Goal: Information Seeking & Learning: Find specific fact

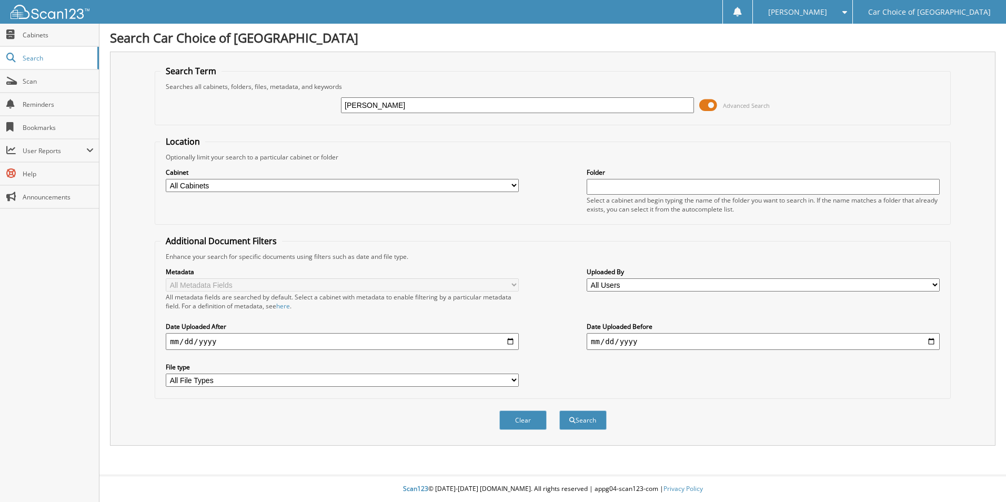
type input "frank burton"
click at [560, 411] on button "Search" at bounding box center [583, 420] width 47 height 19
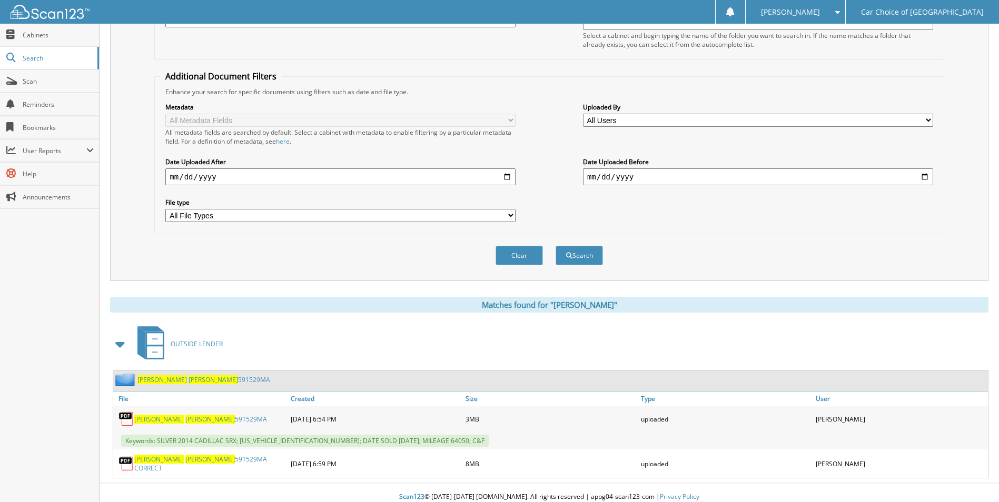
scroll to position [171, 0]
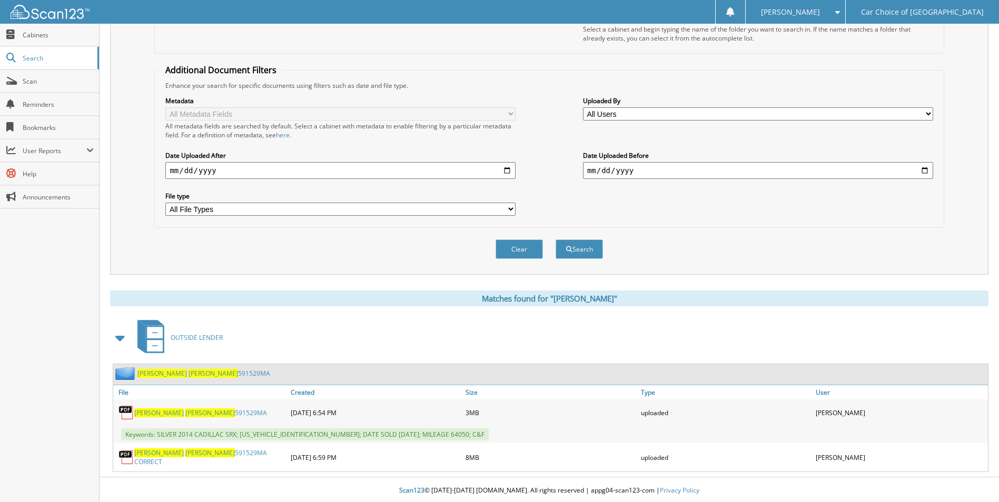
click at [151, 414] on span "[PERSON_NAME]" at bounding box center [158, 412] width 49 height 9
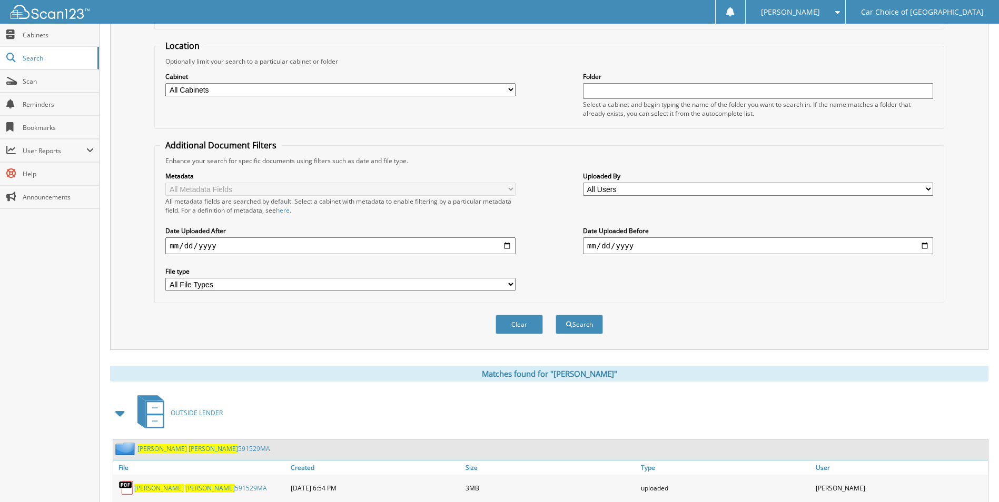
scroll to position [0, 0]
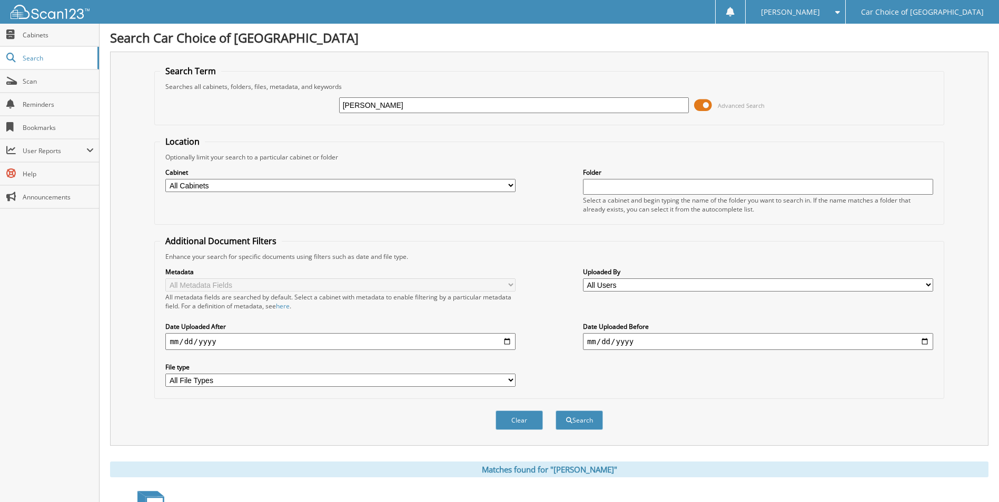
drag, startPoint x: 413, startPoint y: 106, endPoint x: 307, endPoint y: 107, distance: 105.8
click at [307, 107] on div "[PERSON_NAME] Advanced Search" at bounding box center [548, 105] width 777 height 28
type input "[PERSON_NAME]"
click at [579, 426] on button "Search" at bounding box center [578, 420] width 47 height 19
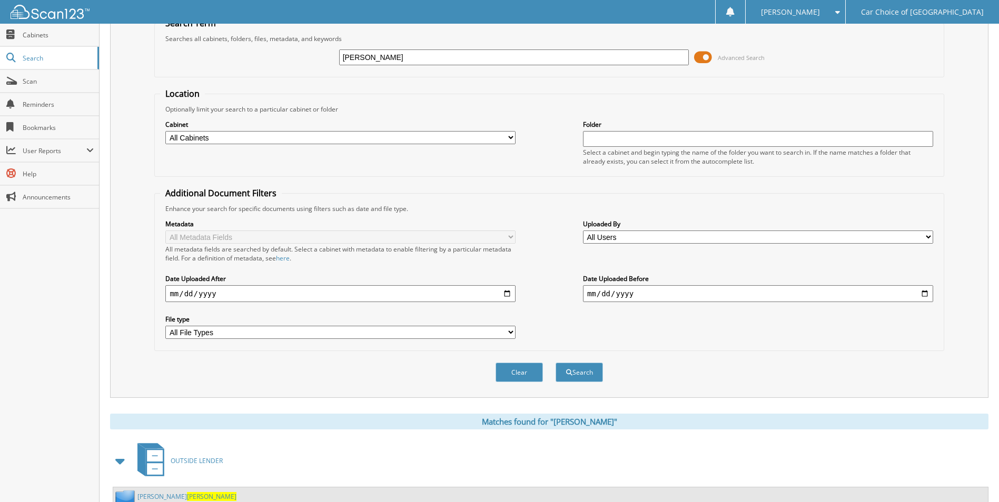
scroll to position [316, 0]
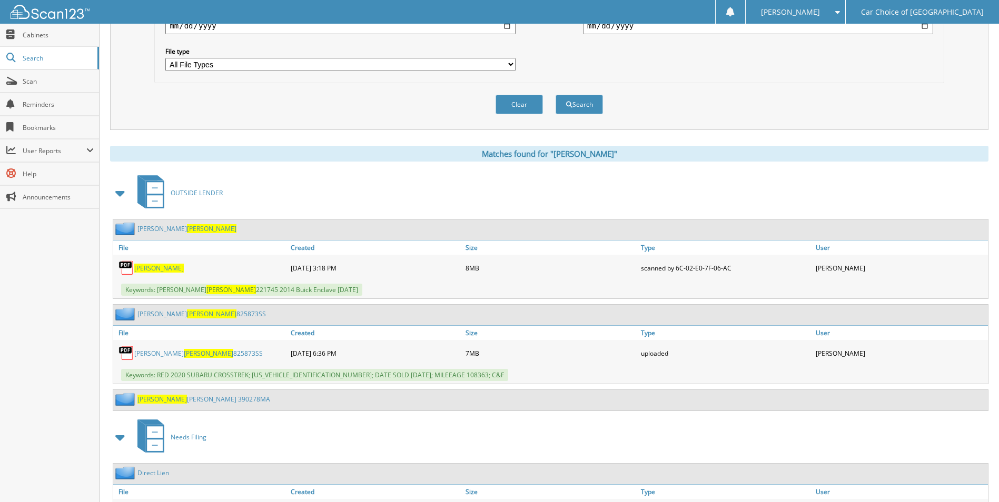
click at [184, 351] on span "FARRIS" at bounding box center [208, 353] width 49 height 9
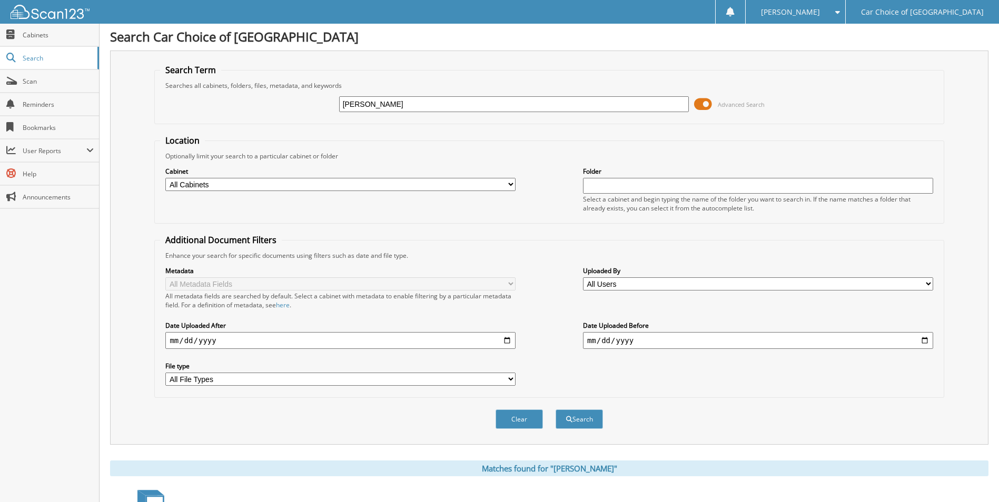
scroll to position [0, 0]
drag, startPoint x: 373, startPoint y: 103, endPoint x: 336, endPoint y: 107, distance: 36.6
click at [336, 107] on div "farris Advanced Search" at bounding box center [548, 105] width 777 height 28
type input "[PERSON_NAME]"
click at [585, 425] on button "Search" at bounding box center [578, 420] width 47 height 19
